Goal: Transaction & Acquisition: Download file/media

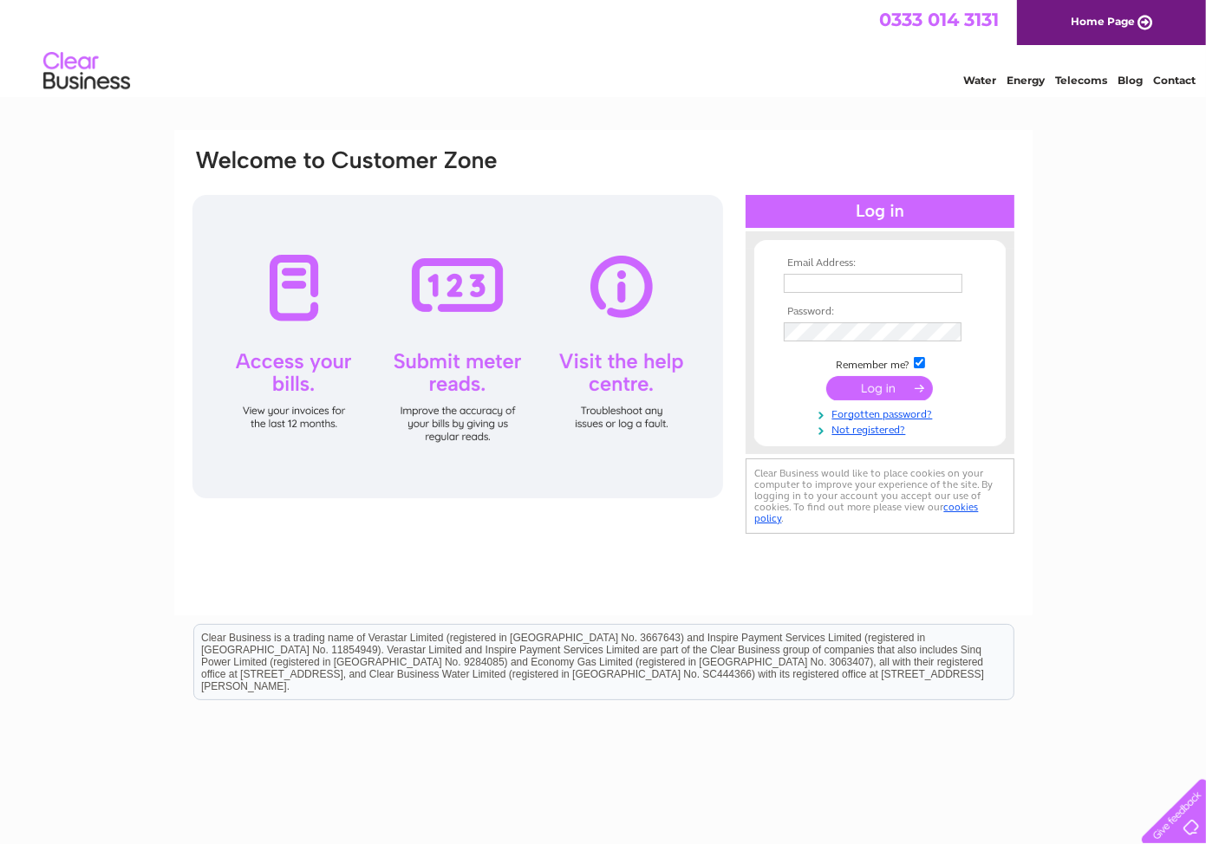
type input "[EMAIL_ADDRESS][DOMAIN_NAME]"
click at [888, 385] on input "submit" at bounding box center [879, 388] width 107 height 24
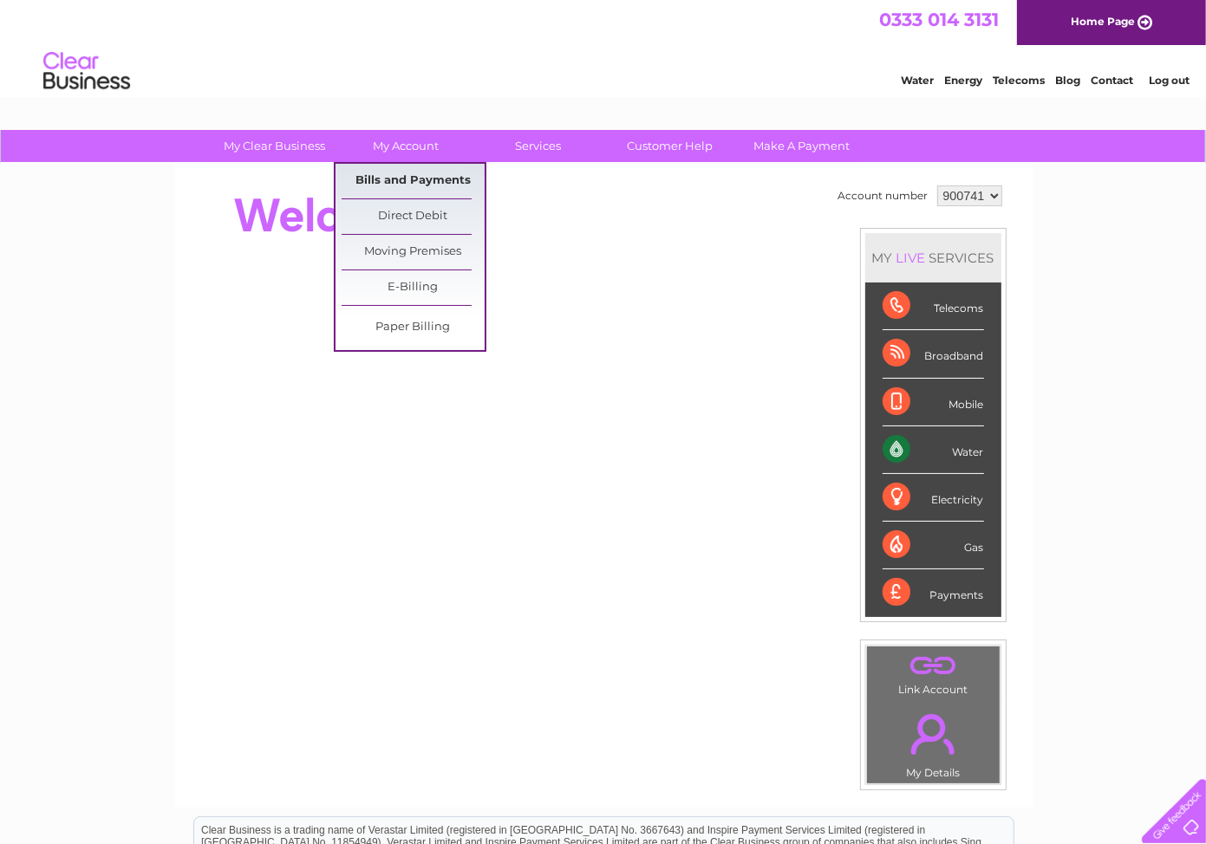
click at [407, 180] on link "Bills and Payments" at bounding box center [413, 181] width 143 height 35
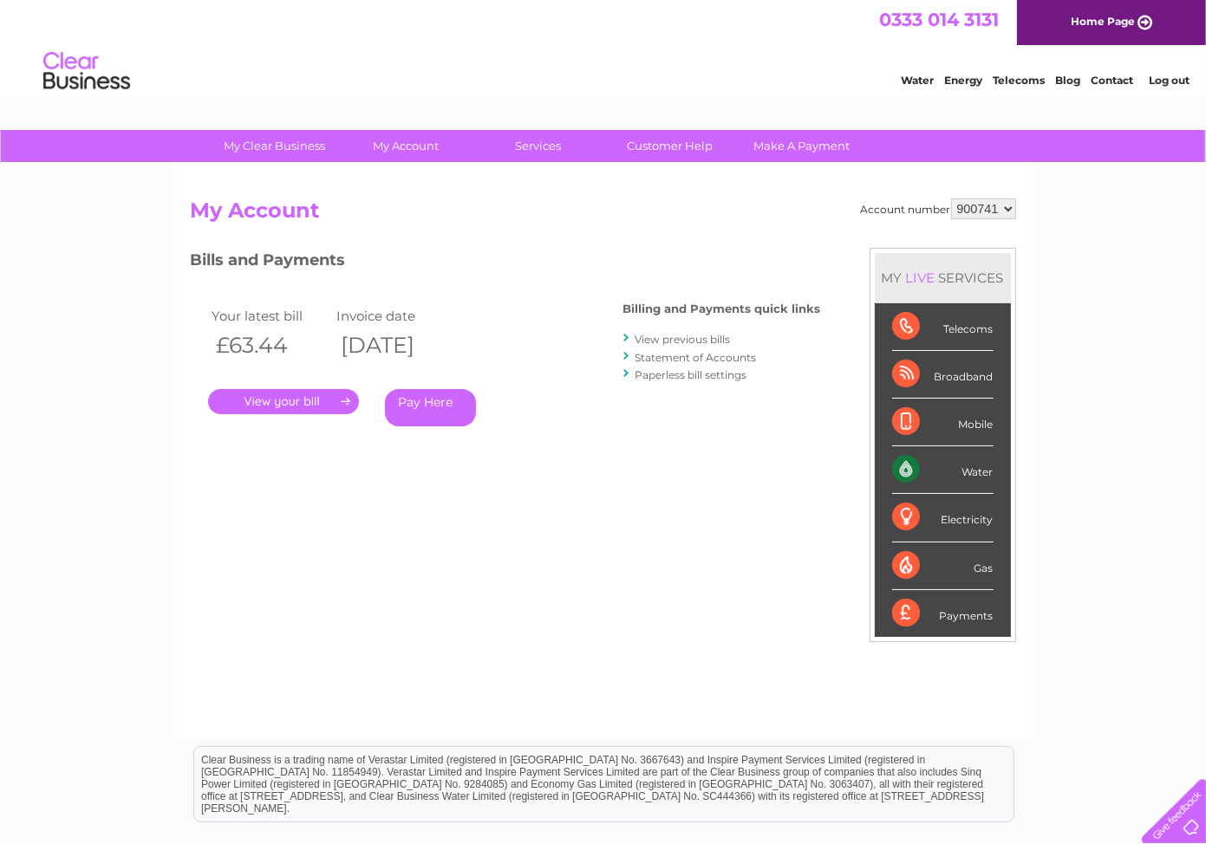
click at [698, 333] on link "View previous bills" at bounding box center [682, 339] width 95 height 13
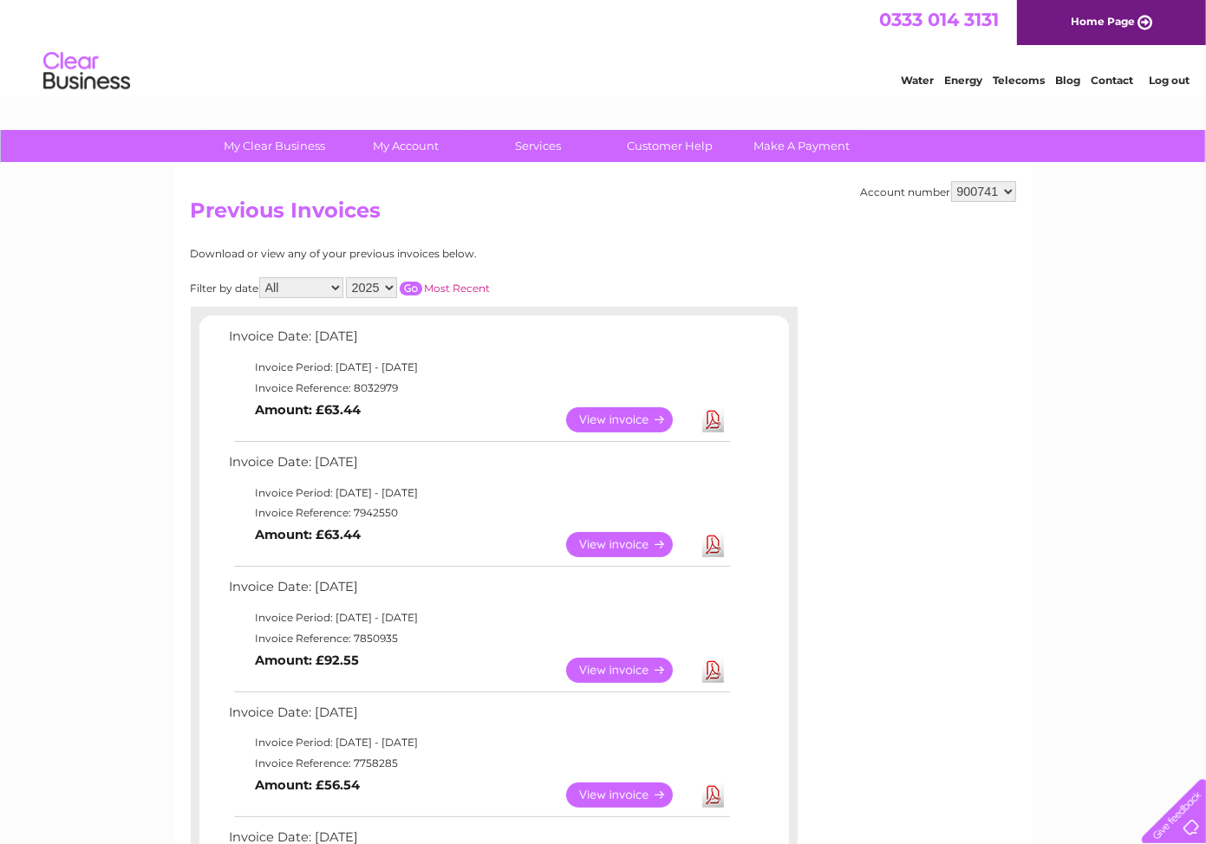
click at [706, 417] on link "Download" at bounding box center [713, 419] width 22 height 25
click at [1012, 190] on select "900741 900743 900744 900745 900746 900747 966893" at bounding box center [983, 191] width 65 height 21
select select "900743"
click at [951, 181] on select "900741 900743 900744 900745 900746 900747 966893" at bounding box center [983, 191] width 65 height 21
click at [714, 418] on link "Download" at bounding box center [713, 419] width 22 height 25
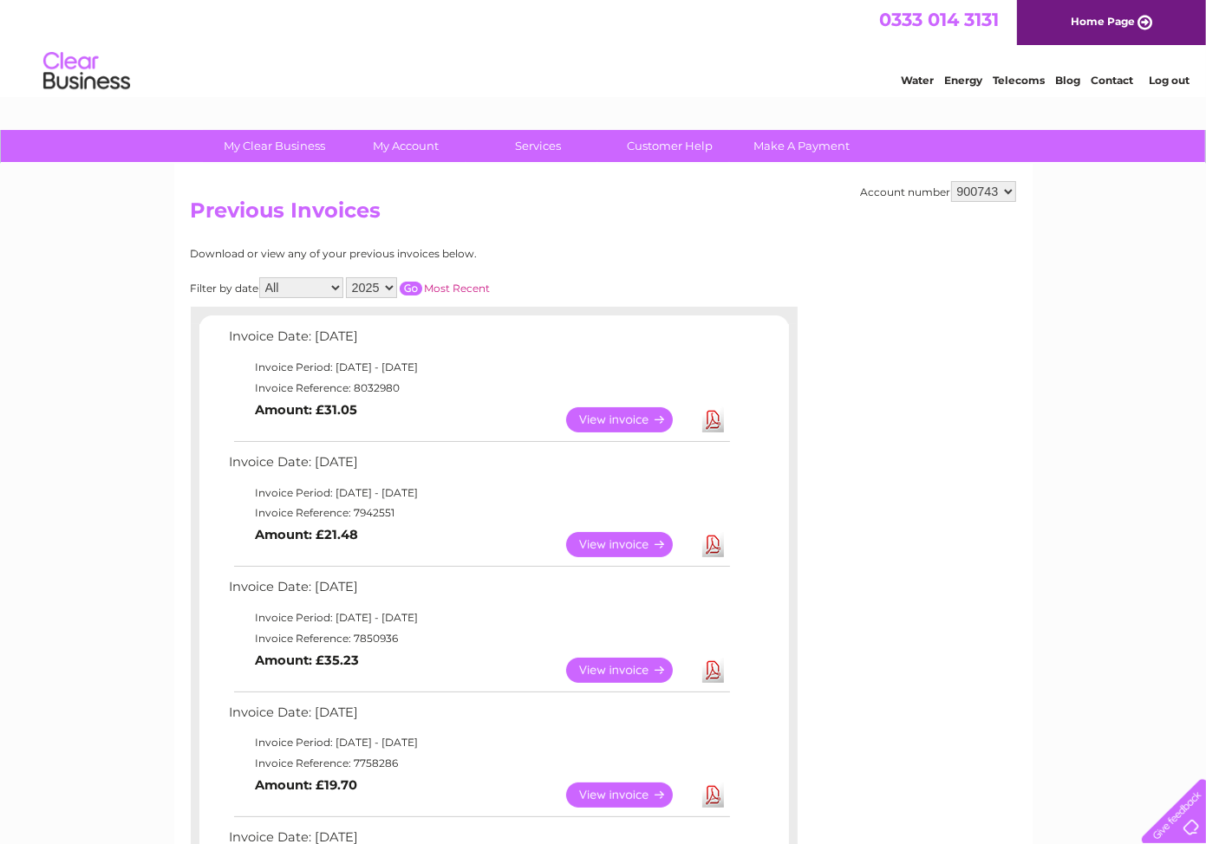
click at [1009, 190] on select "900741 900743 900744 900745 900746 900747 966893" at bounding box center [983, 191] width 65 height 21
select select "900744"
click at [951, 181] on select "900741 900743 900744 900745 900746 900747 966893" at bounding box center [983, 191] width 65 height 21
click at [717, 420] on link "Download" at bounding box center [713, 419] width 22 height 25
click at [1009, 192] on select "900741 900743 900744 900745 900746 900747 966893" at bounding box center [983, 191] width 65 height 21
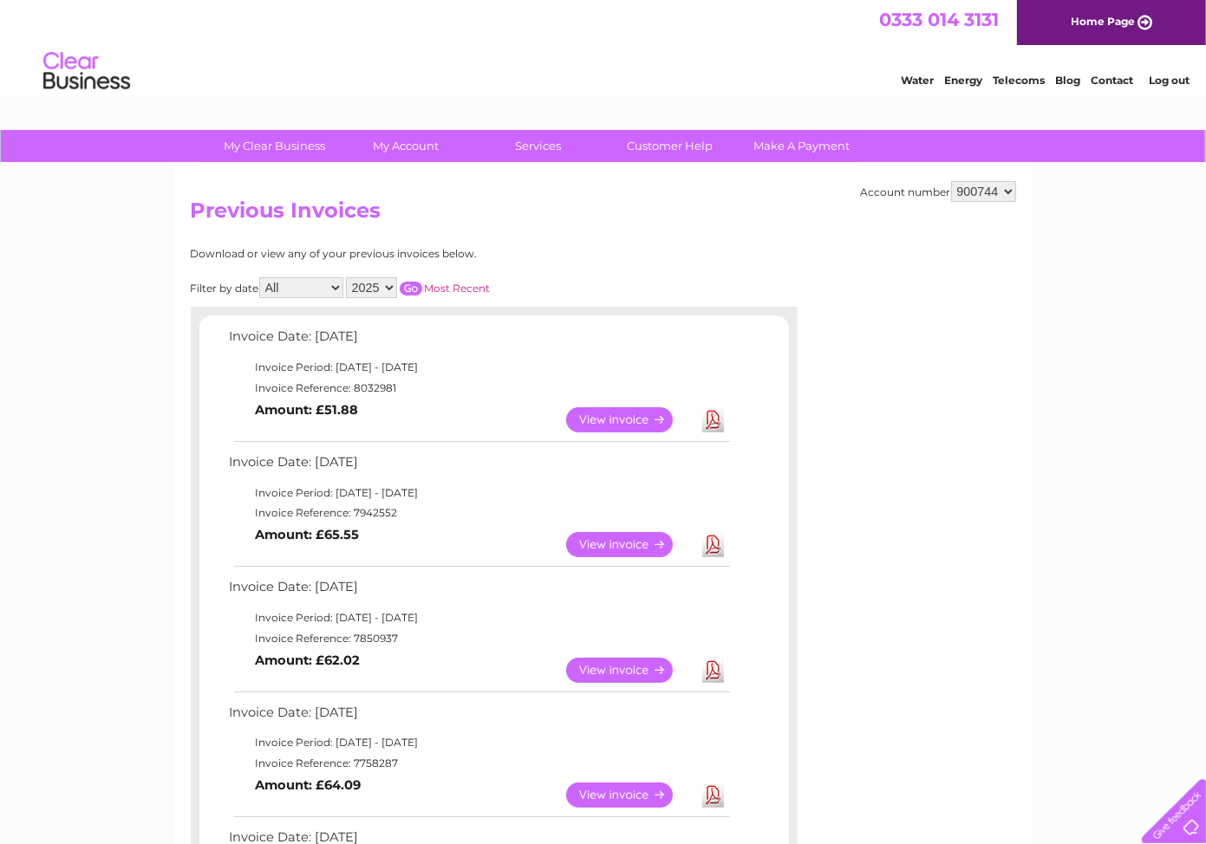
select select "900745"
click at [951, 181] on select "900741 900743 900744 900745 900746 900747 966893" at bounding box center [983, 191] width 65 height 21
click at [712, 413] on link "Download" at bounding box center [713, 419] width 22 height 25
click at [1009, 191] on select "900741 900743 900744 900745 900746 900747 966893" at bounding box center [983, 191] width 65 height 21
select select "900746"
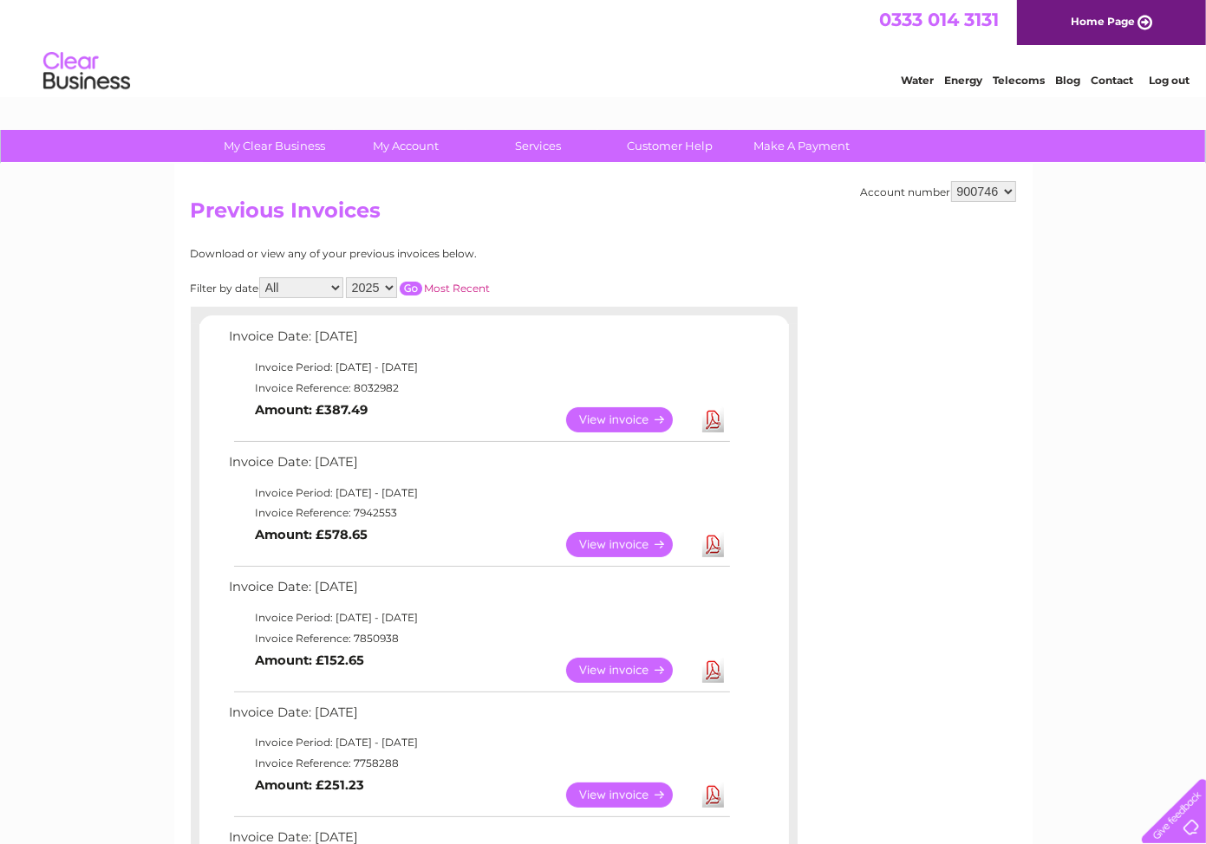
click at [951, 181] on select "900741 900743 900744 900745 900746 900747 966893" at bounding box center [983, 191] width 65 height 21
click at [712, 421] on link "Download" at bounding box center [713, 419] width 22 height 25
click at [1011, 192] on select "900741 900743 900744 900745 900746 900747 966893" at bounding box center [983, 191] width 65 height 21
select select "900747"
click at [951, 181] on select "900741 900743 900744 900745 900746 900747 966893" at bounding box center [983, 191] width 65 height 21
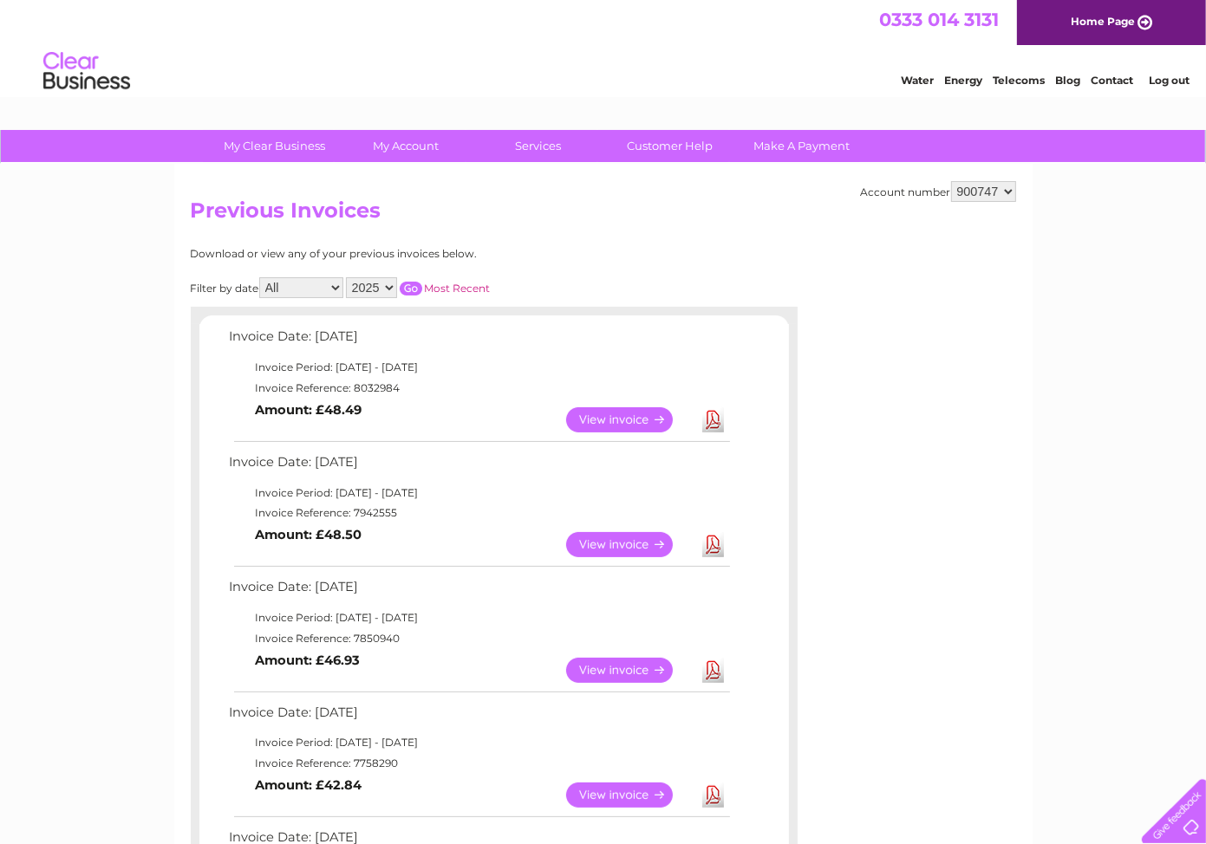
click at [713, 412] on link "Download" at bounding box center [713, 419] width 22 height 25
click at [1012, 191] on select "900741 900743 900744 900745 900746 900747 966893" at bounding box center [983, 191] width 65 height 21
select select "966893"
click at [951, 181] on select "900741 900743 900744 900745 900746 900747 966893" at bounding box center [983, 191] width 65 height 21
click at [711, 416] on link "Download" at bounding box center [713, 419] width 22 height 25
